Goal: Navigation & Orientation: Find specific page/section

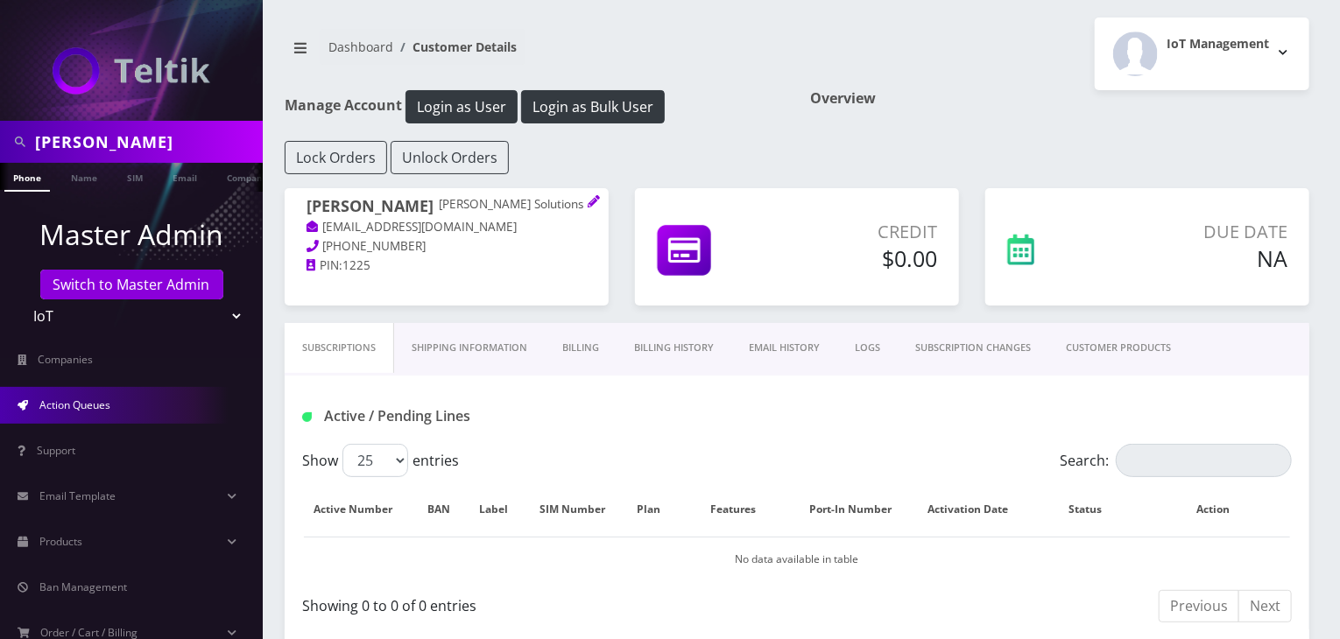
click at [133, 397] on link "Action Queues" at bounding box center [131, 405] width 263 height 37
